Goal: Task Accomplishment & Management: Manage account settings

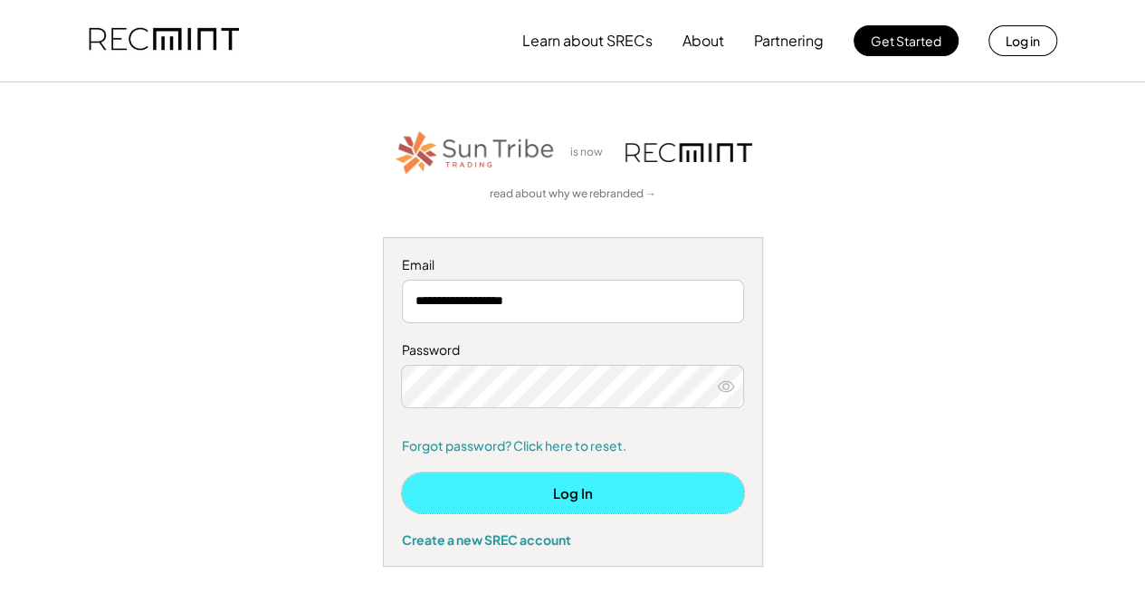
click at [605, 506] on button "Log In" at bounding box center [573, 492] width 342 height 41
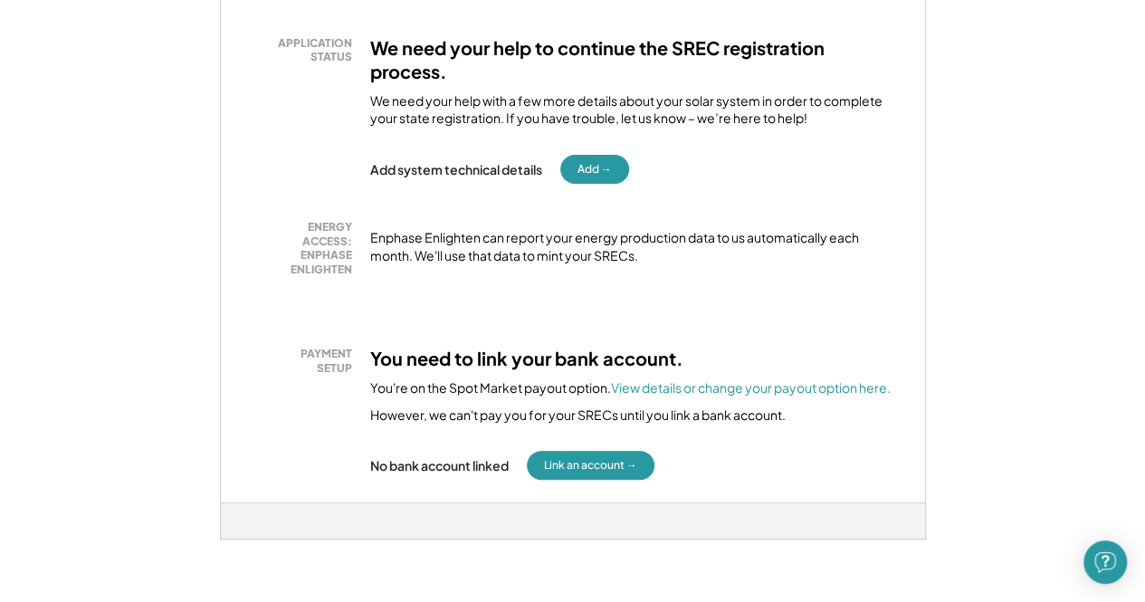
scroll to position [366, 0]
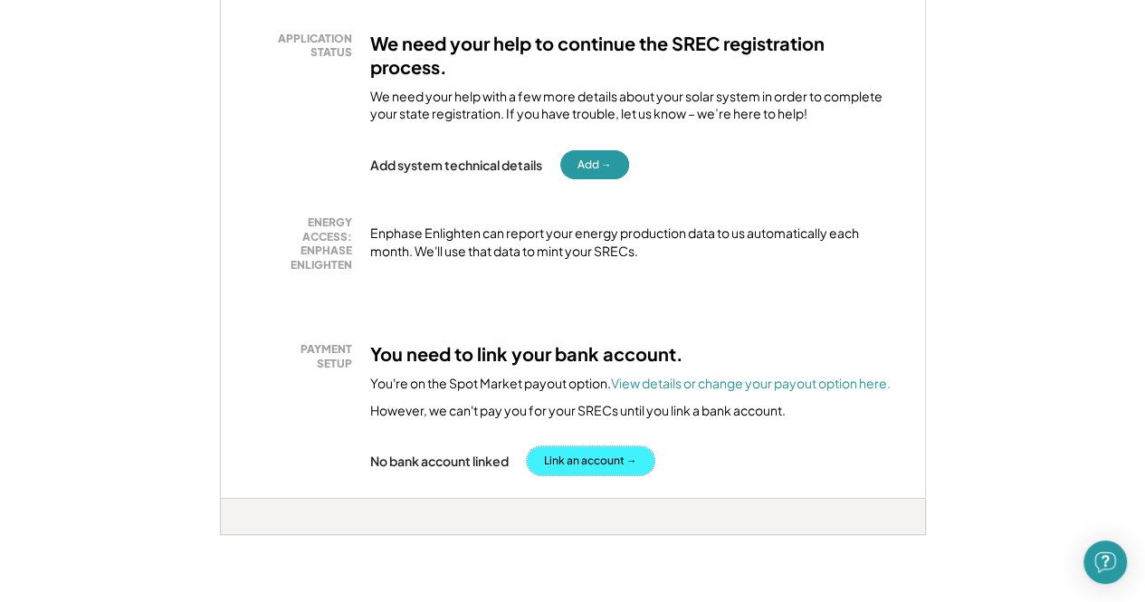
click at [604, 459] on button "Link an account →" at bounding box center [591, 460] width 128 height 29
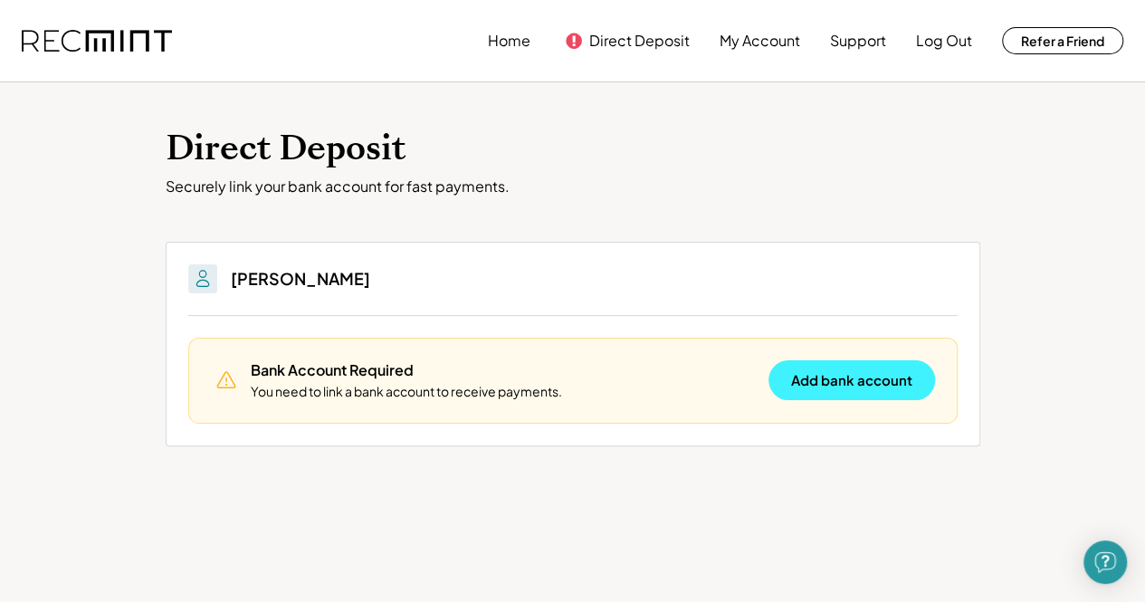
click at [872, 387] on button "Add bank account" at bounding box center [851, 380] width 167 height 40
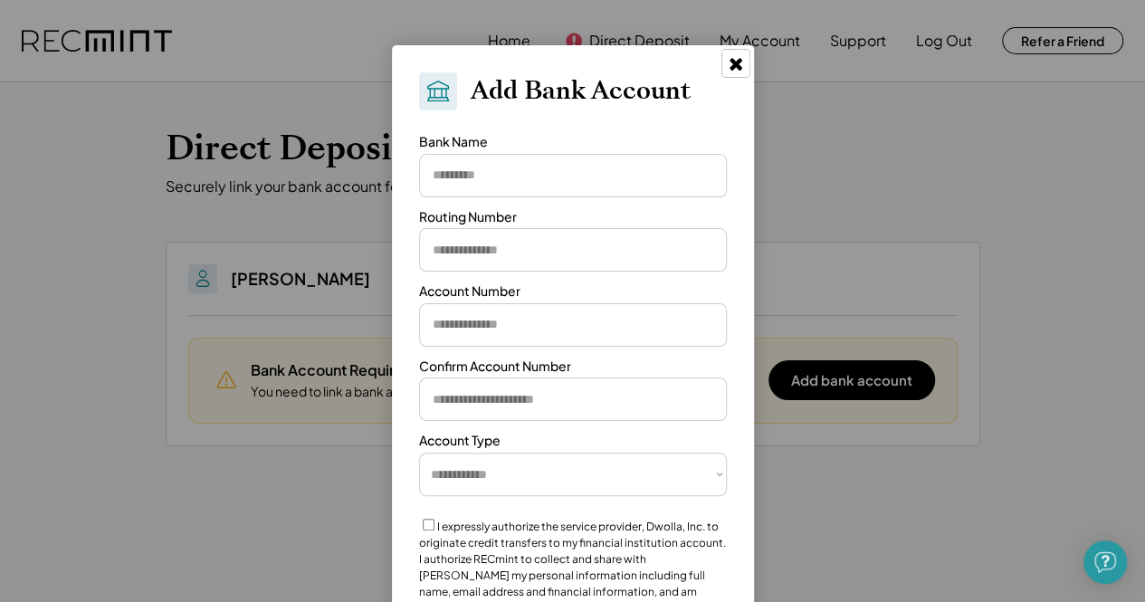
click at [733, 71] on icon at bounding box center [736, 63] width 18 height 18
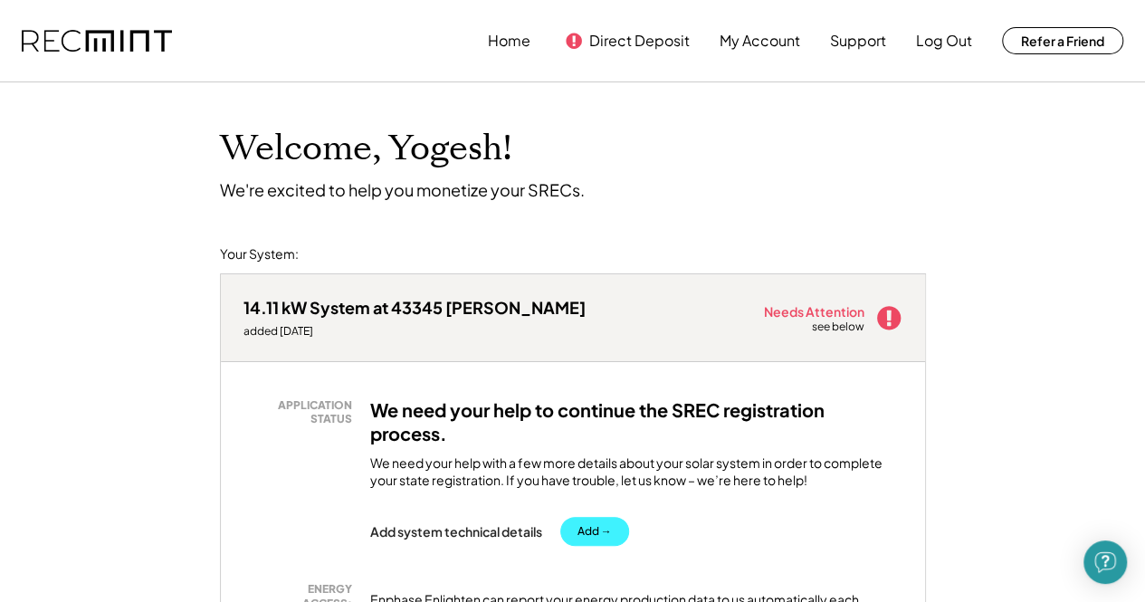
click at [599, 538] on button "Add →" at bounding box center [594, 531] width 69 height 29
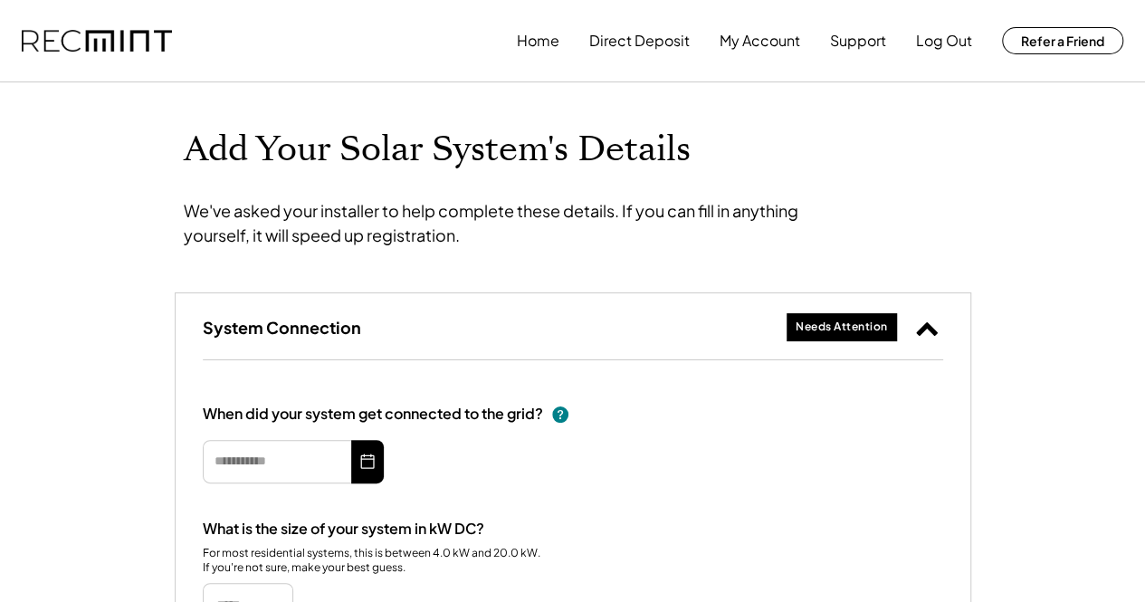
type input "**********"
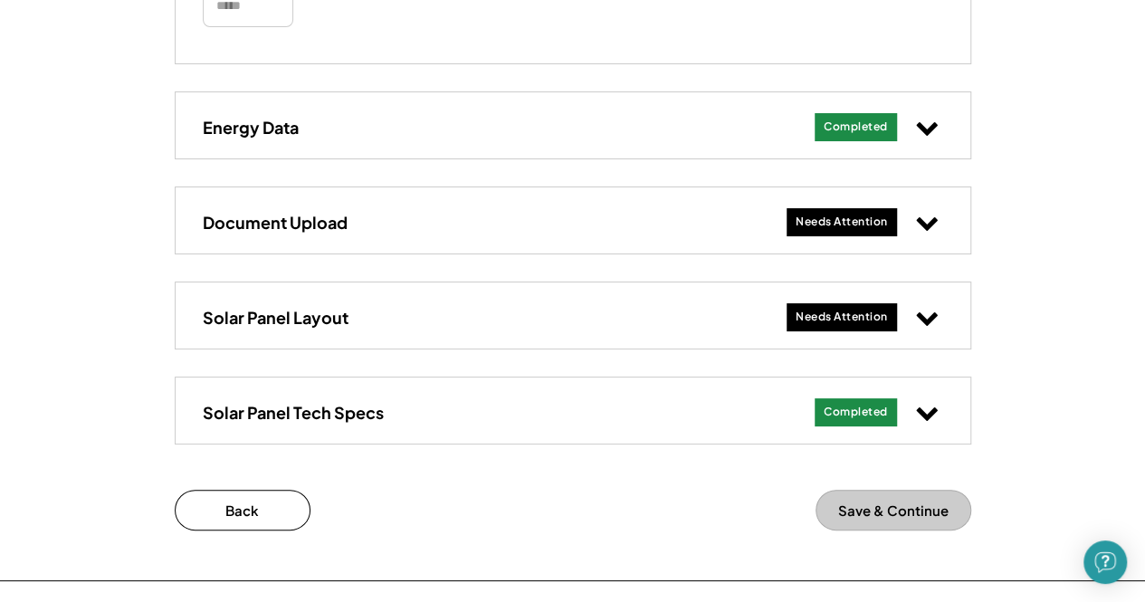
scroll to position [746, 0]
click at [930, 319] on icon at bounding box center [927, 316] width 24 height 24
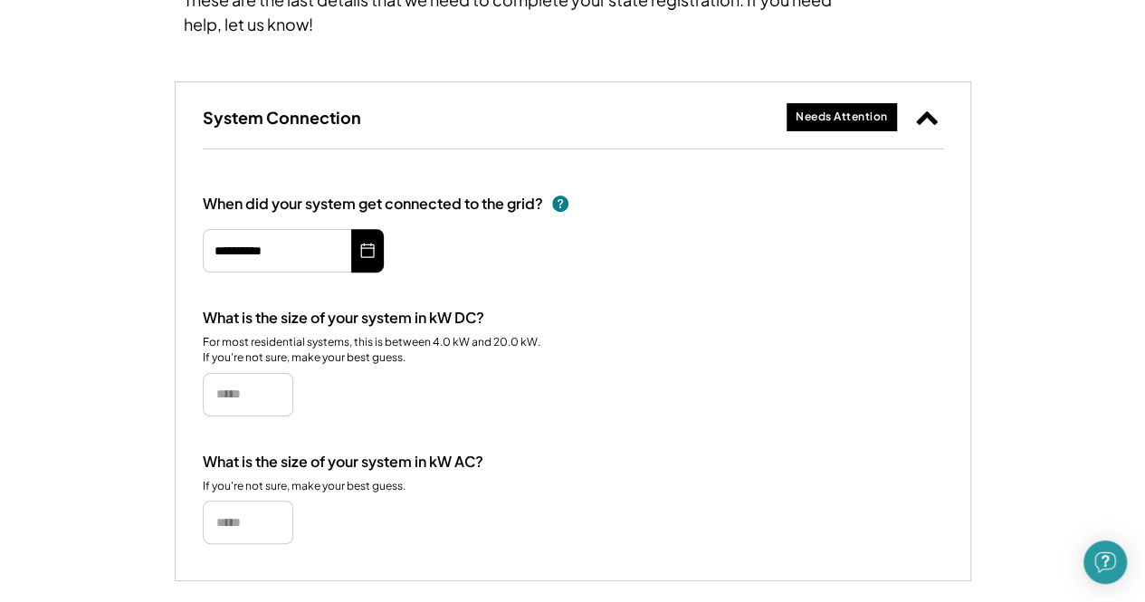
scroll to position [0, 0]
